Goal: Navigation & Orientation: Find specific page/section

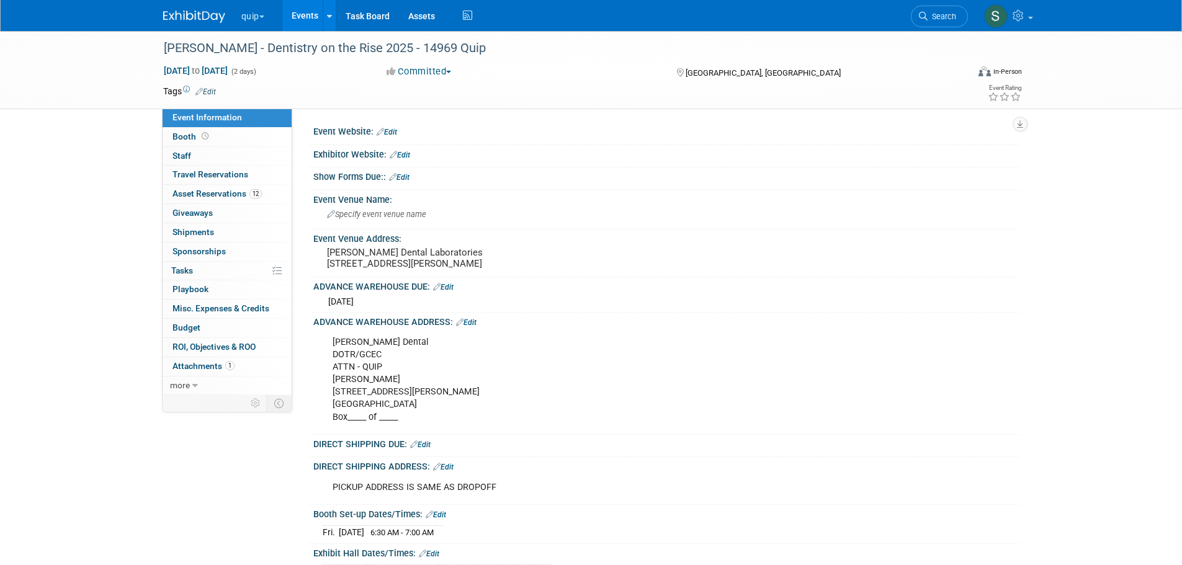
click at [248, 12] on button "quip" at bounding box center [260, 13] width 40 height 27
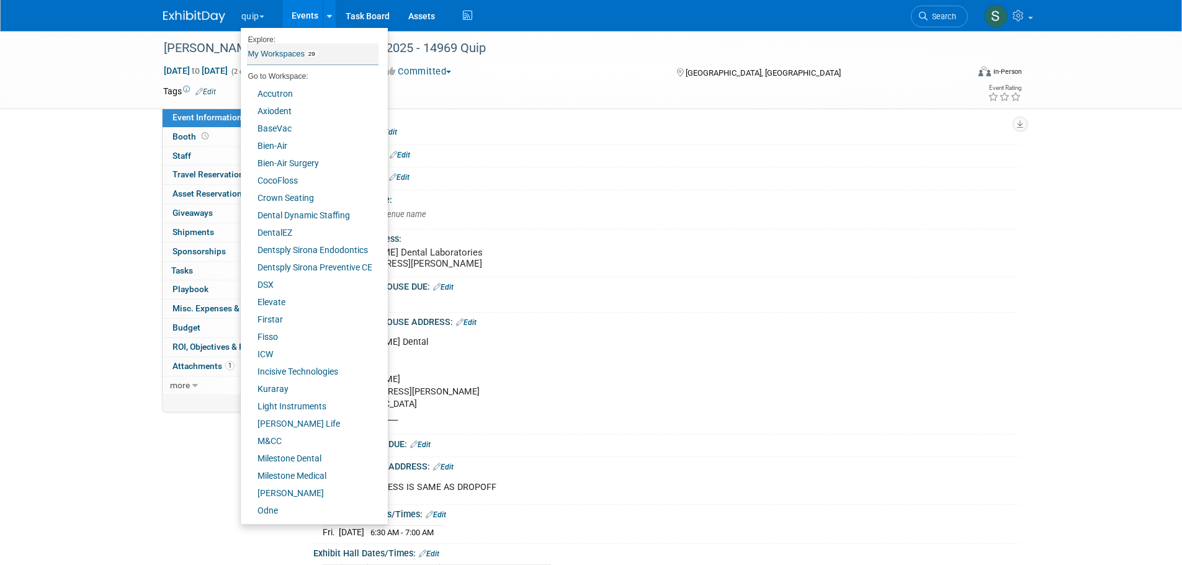
click at [274, 50] on link "My Workspaces 29" at bounding box center [313, 53] width 132 height 21
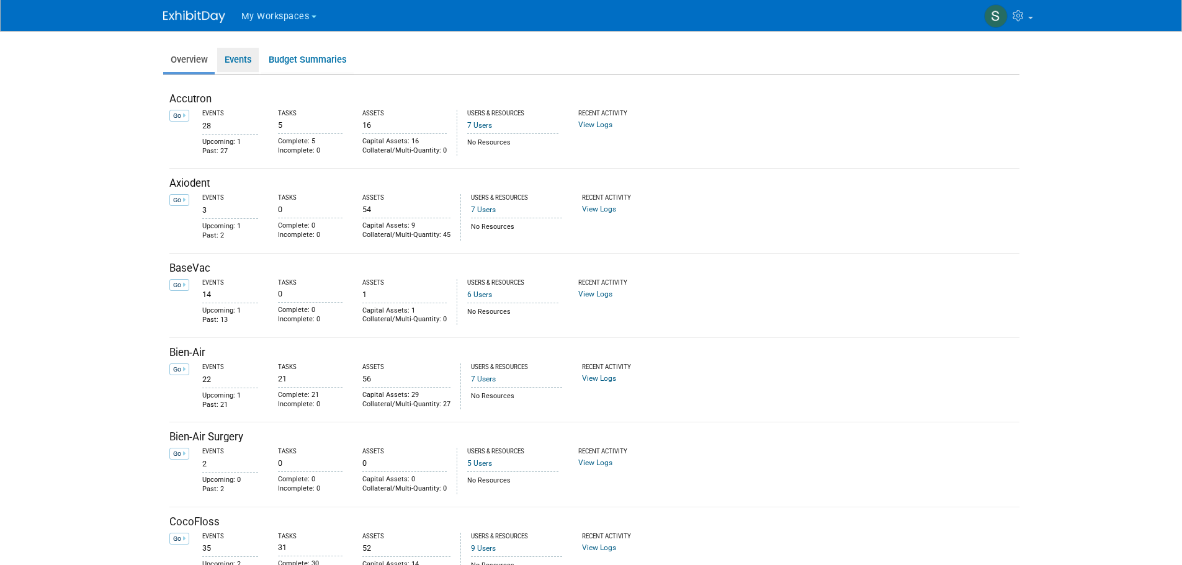
click at [244, 55] on link "Events" at bounding box center [238, 60] width 42 height 24
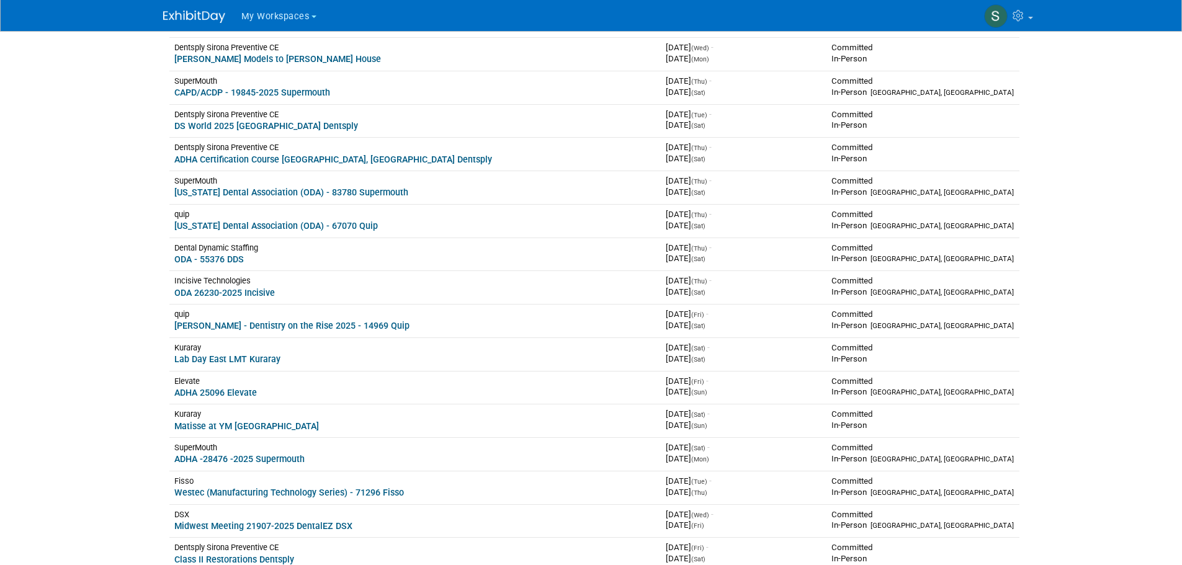
scroll to position [269, 0]
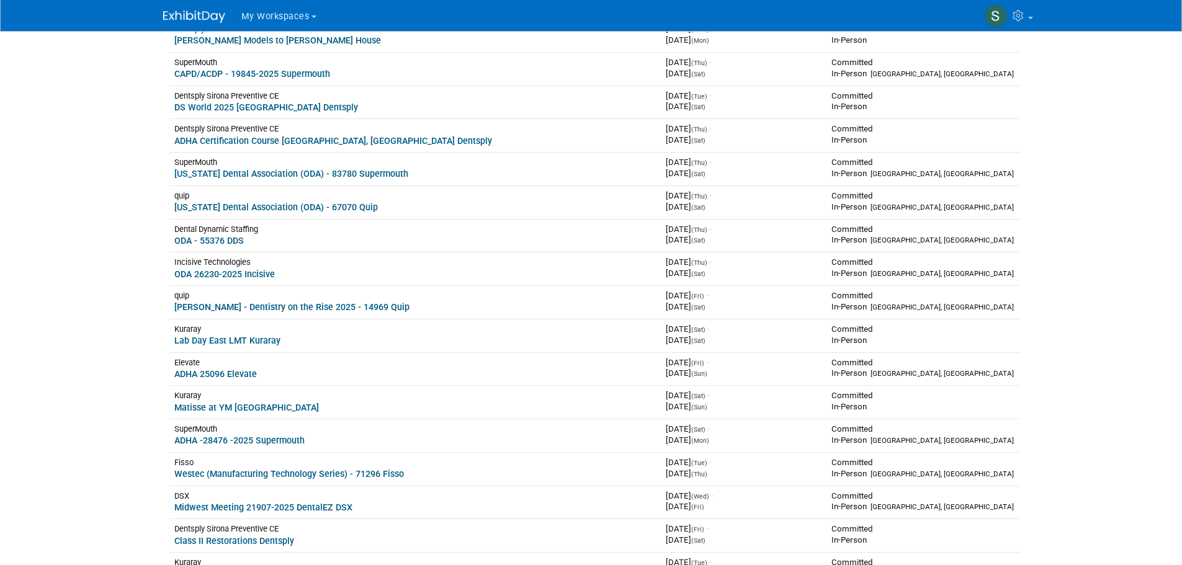
click at [246, 379] on link "ADHA 25096 Elevate" at bounding box center [215, 374] width 83 height 10
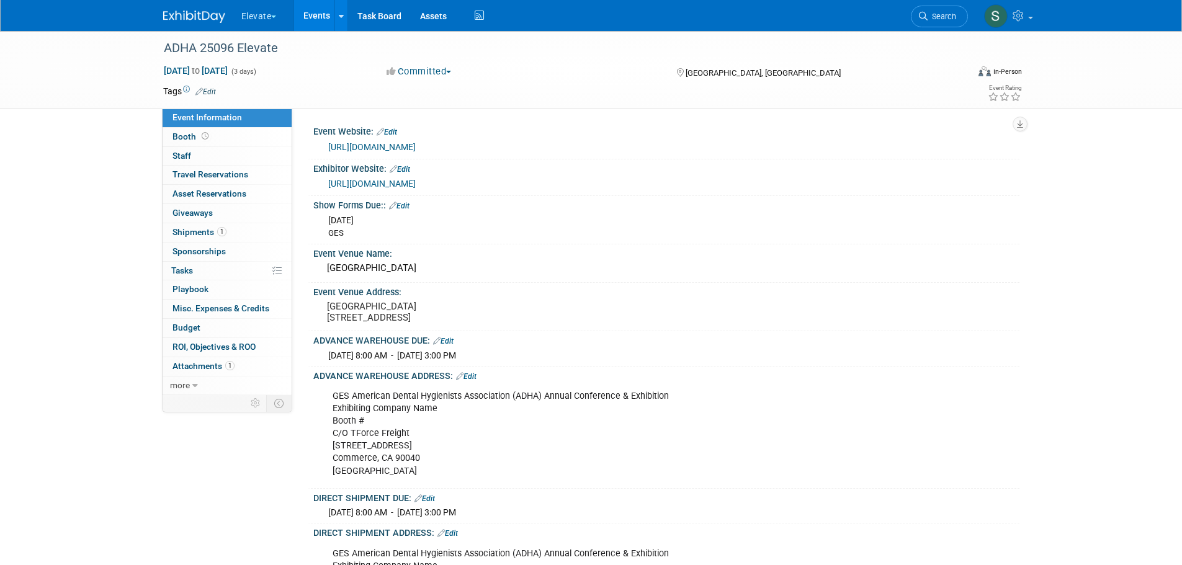
click at [271, 16] on button "Elevate" at bounding box center [266, 13] width 52 height 27
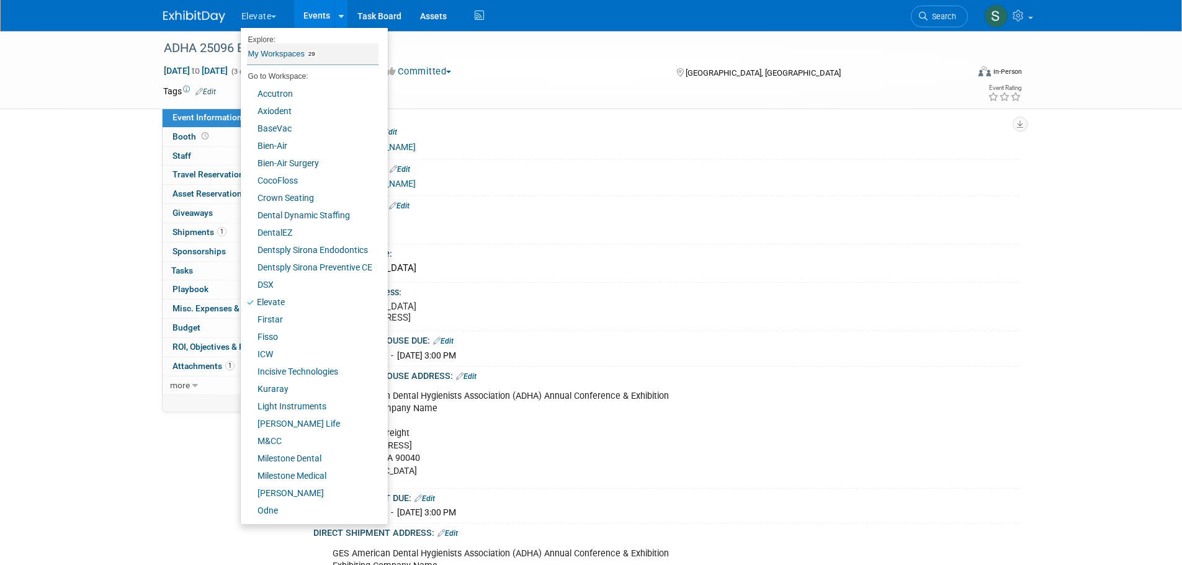
click at [272, 50] on link "My Workspaces 29" at bounding box center [313, 53] width 132 height 21
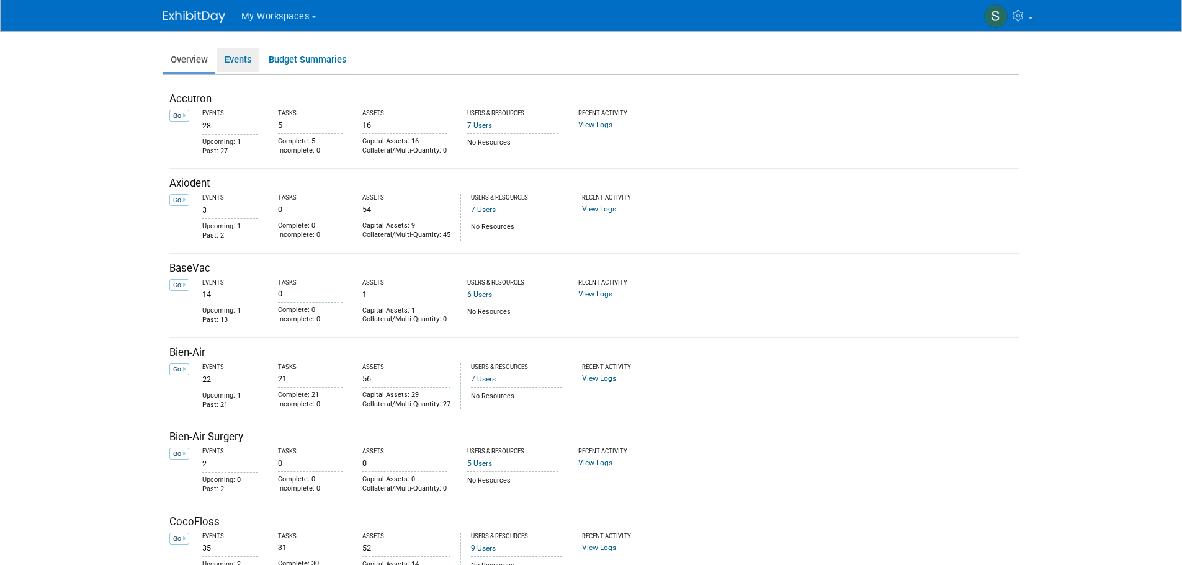
click at [238, 58] on link "Events" at bounding box center [238, 60] width 42 height 24
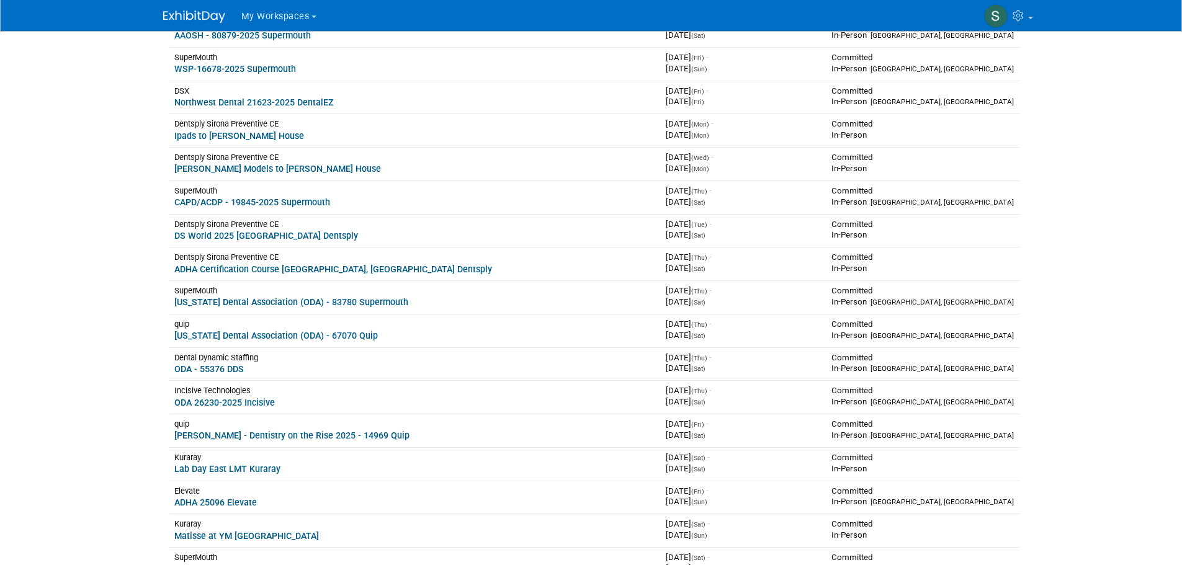
scroll to position [145, 0]
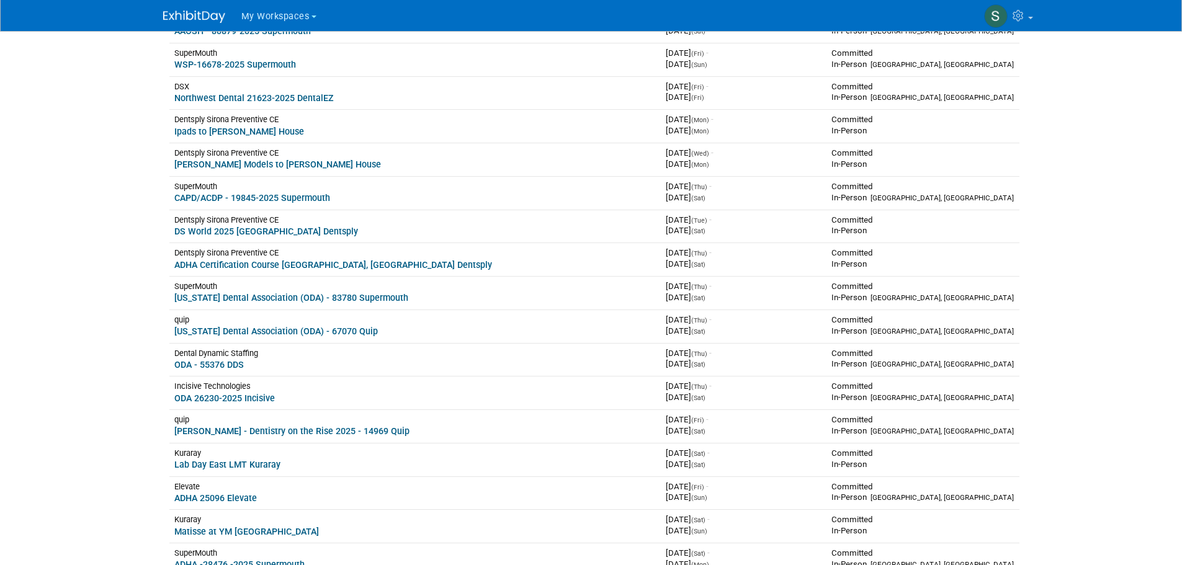
click at [261, 392] on div "Incisive Technologies" at bounding box center [415, 386] width 482 height 11
click at [230, 402] on link "ODA 26230-2025 Incisive" at bounding box center [224, 398] width 101 height 10
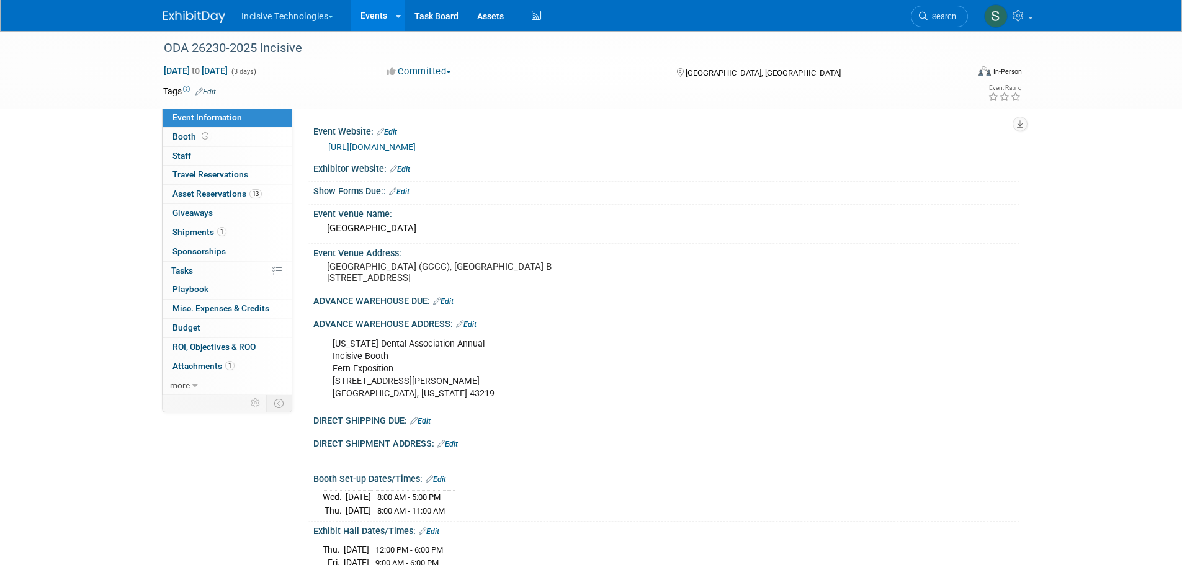
click at [382, 17] on link "Events" at bounding box center [373, 15] width 45 height 31
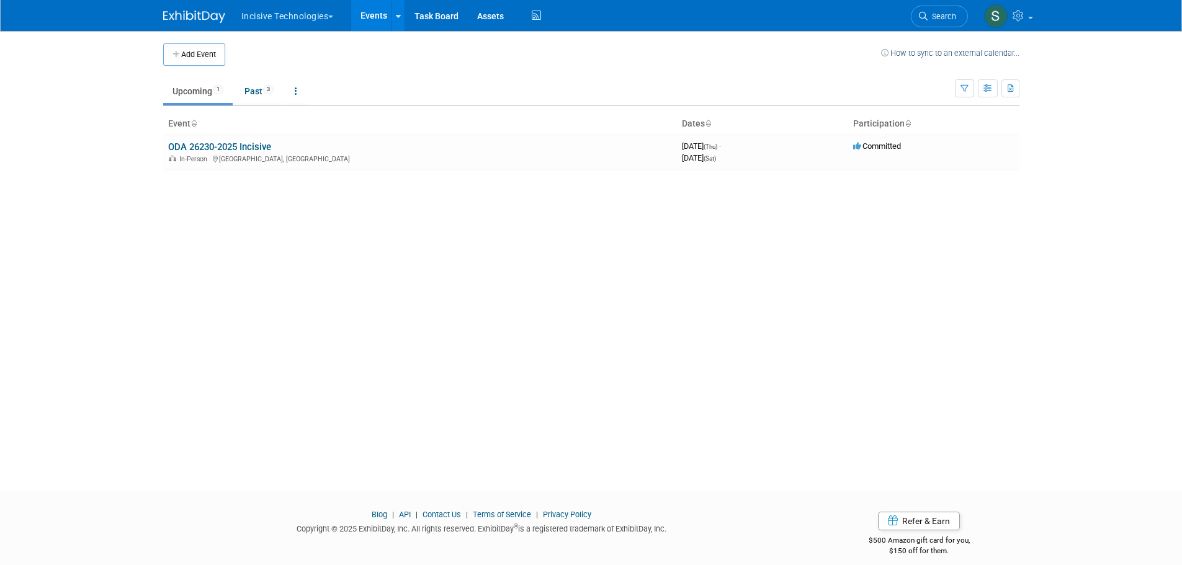
click at [326, 19] on button "Incisive Technologies" at bounding box center [294, 13] width 109 height 27
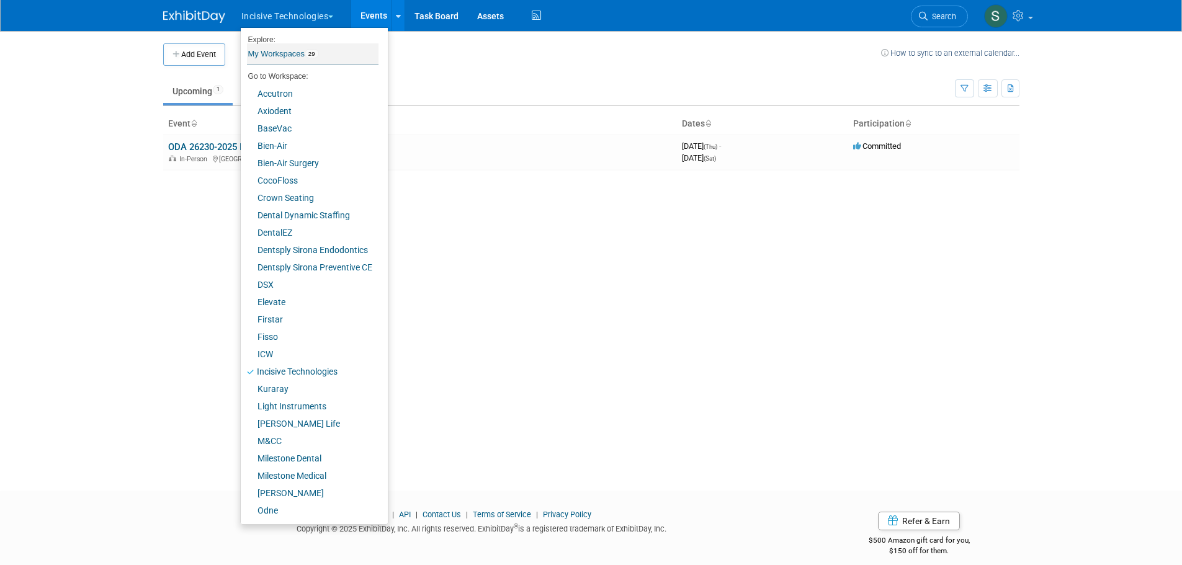
click at [318, 48] on link "My Workspaces 29" at bounding box center [313, 53] width 132 height 21
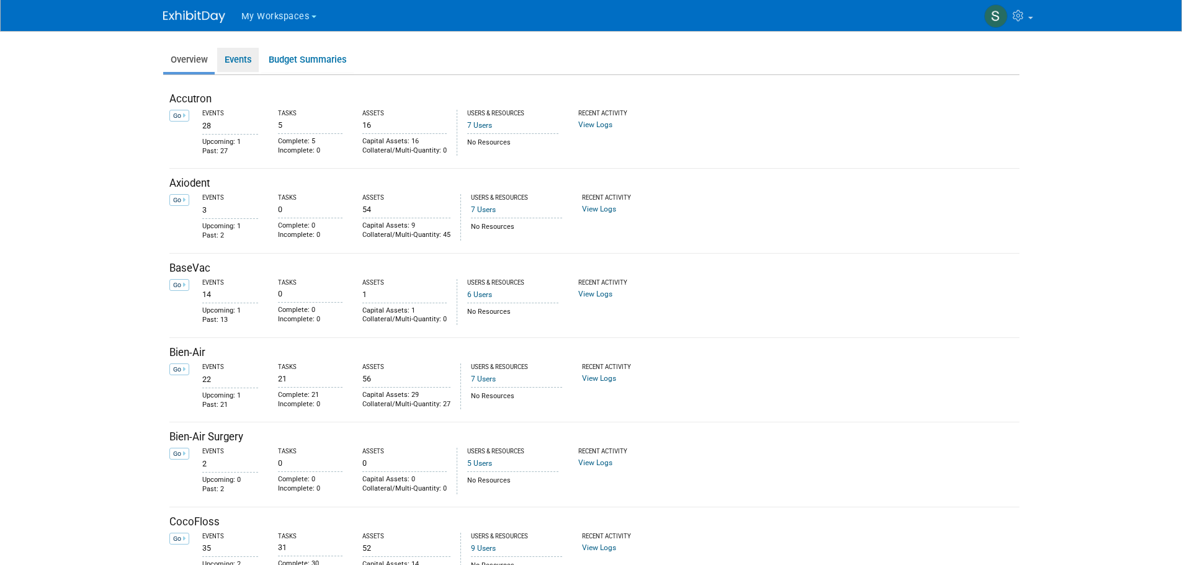
click at [240, 63] on link "Events" at bounding box center [238, 60] width 42 height 24
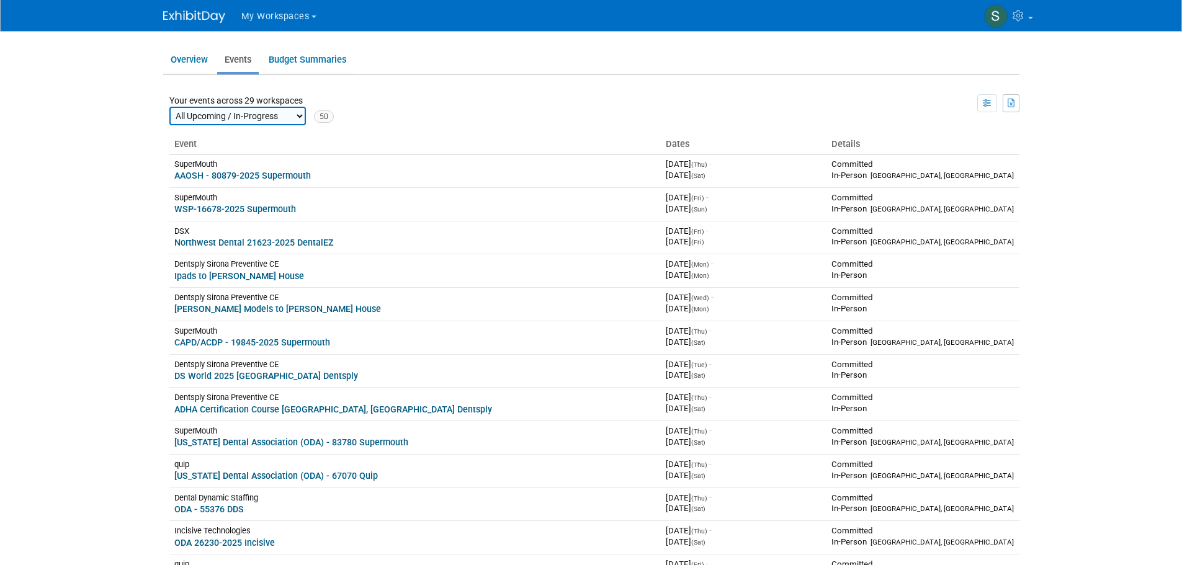
click at [257, 543] on link "ODA 26230-2025 Incisive" at bounding box center [224, 543] width 101 height 10
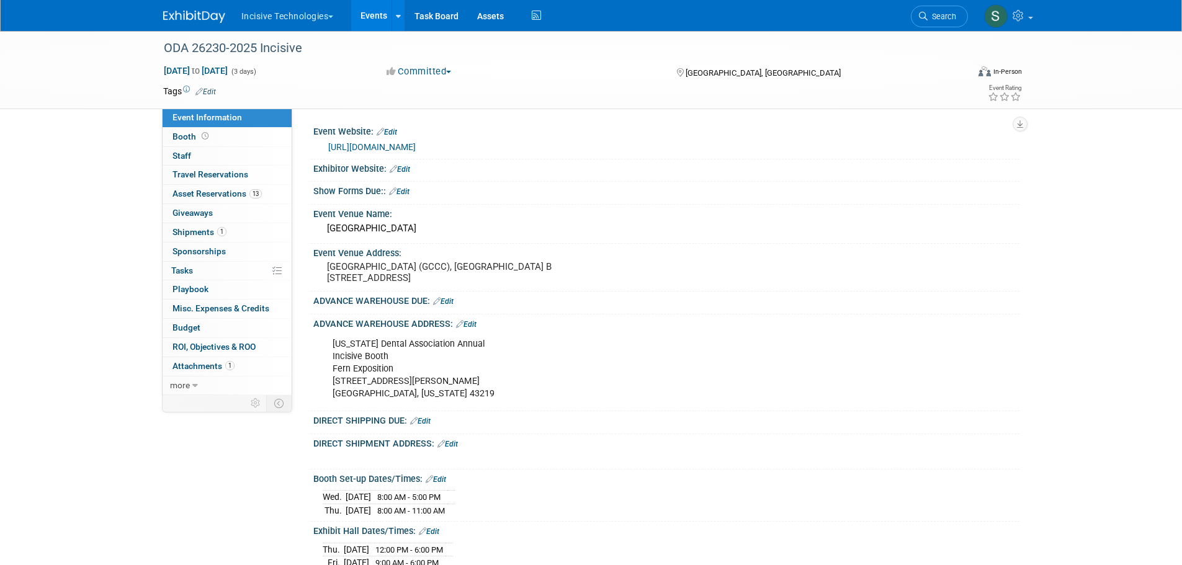
click at [214, 133] on link "Booth" at bounding box center [227, 137] width 129 height 19
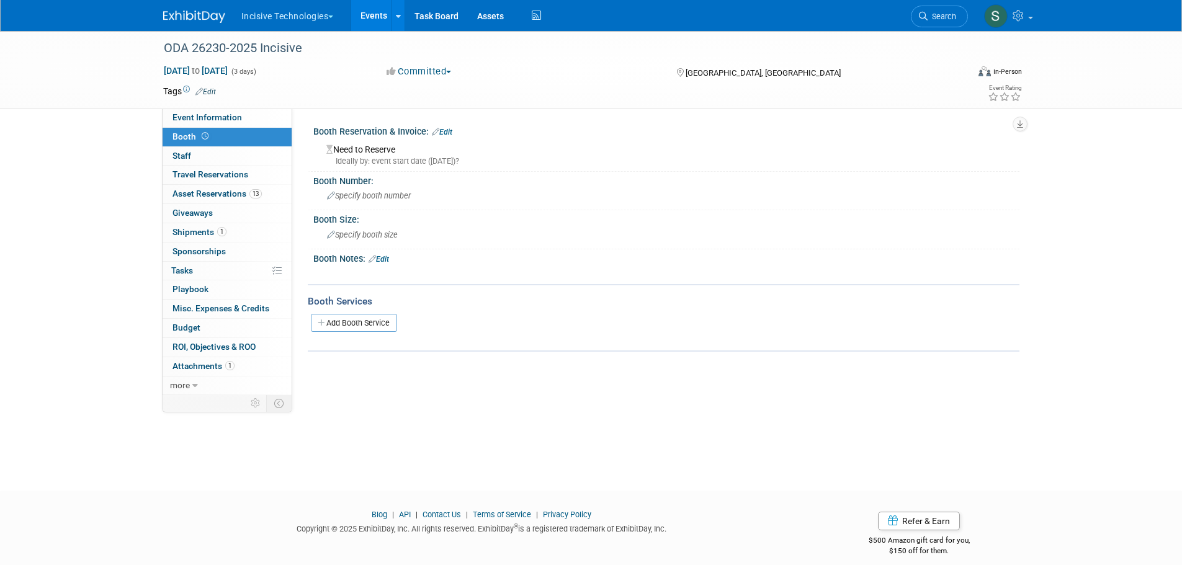
click at [218, 115] on span "Event Information" at bounding box center [206, 117] width 69 height 10
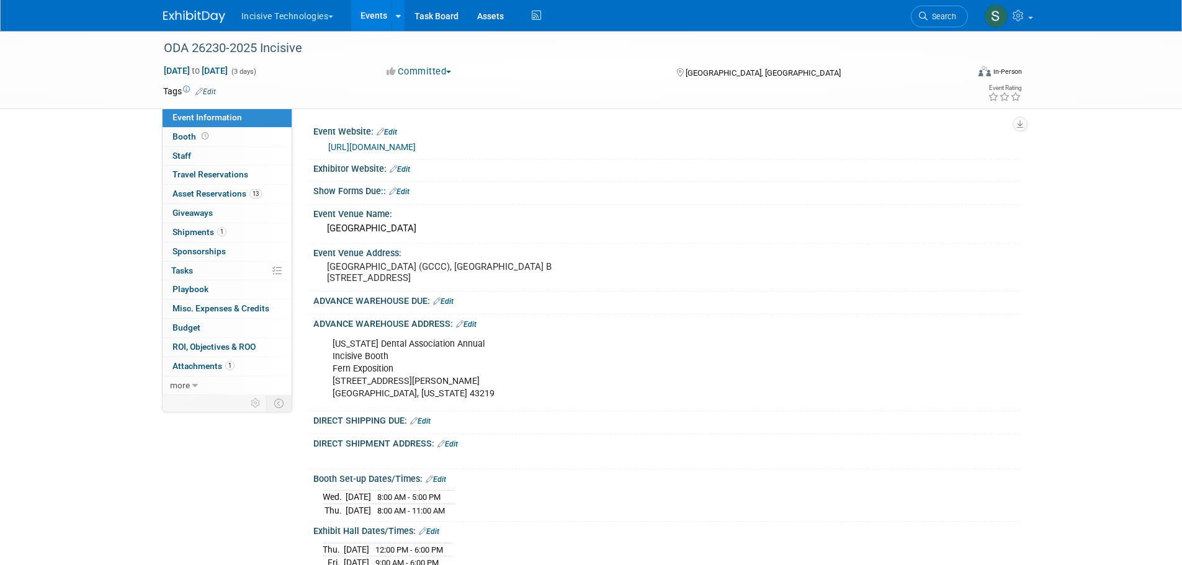
click at [297, 17] on button "Incisive Technologies" at bounding box center [294, 13] width 109 height 27
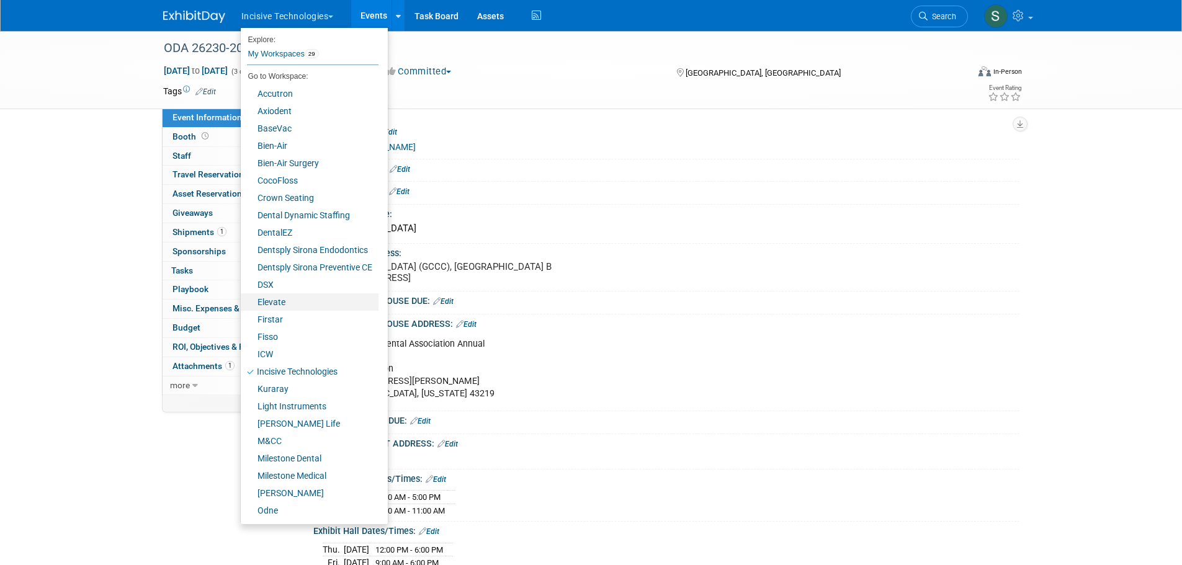
click at [289, 297] on link "Elevate" at bounding box center [310, 301] width 138 height 17
